Goal: Task Accomplishment & Management: Use online tool/utility

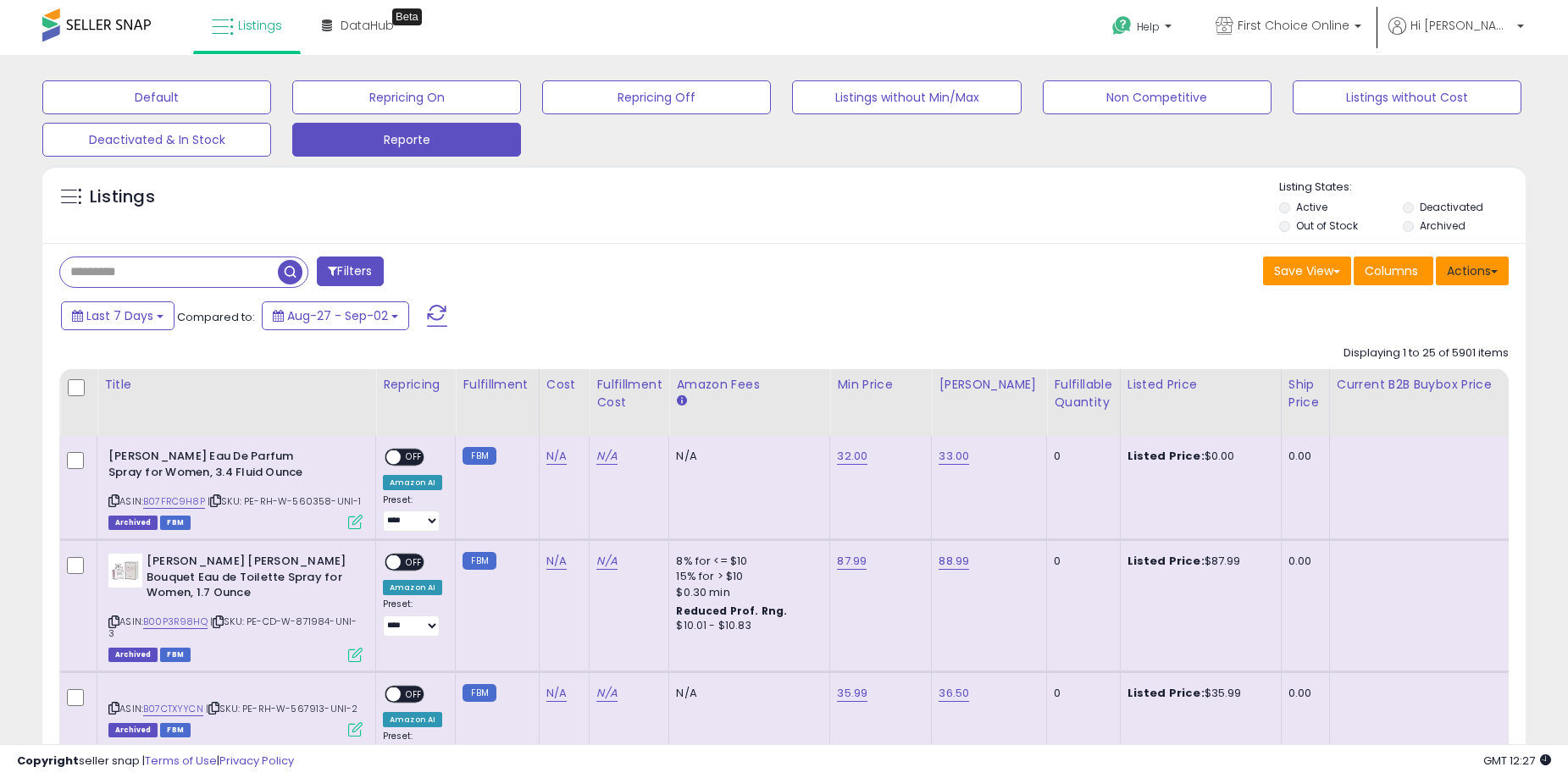
click at [1491, 279] on button "Actions" at bounding box center [1473, 272] width 73 height 29
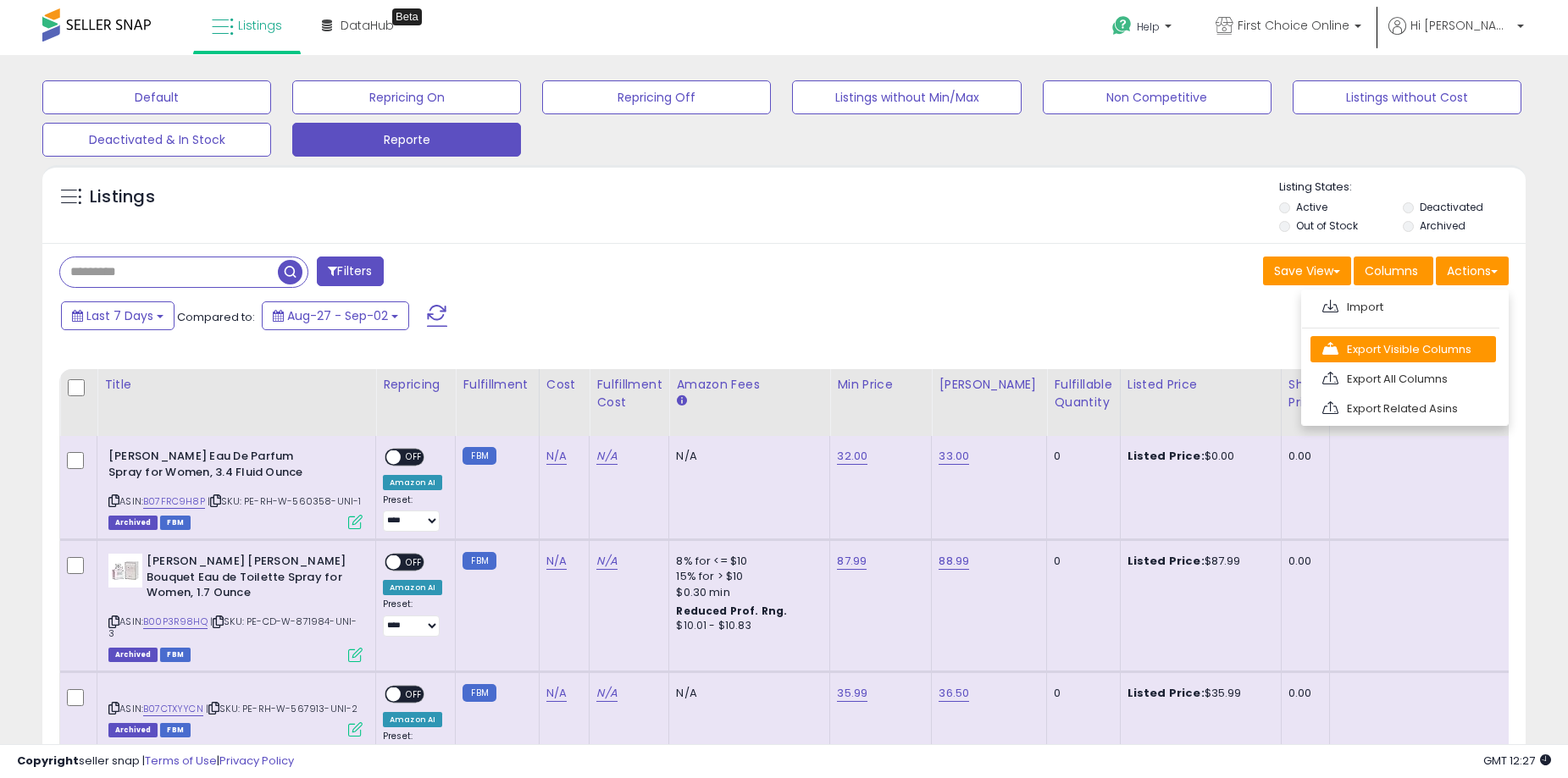
click at [1424, 356] on link "Export Visible Columns" at bounding box center [1403, 349] width 186 height 26
